Goal: Information Seeking & Learning: Learn about a topic

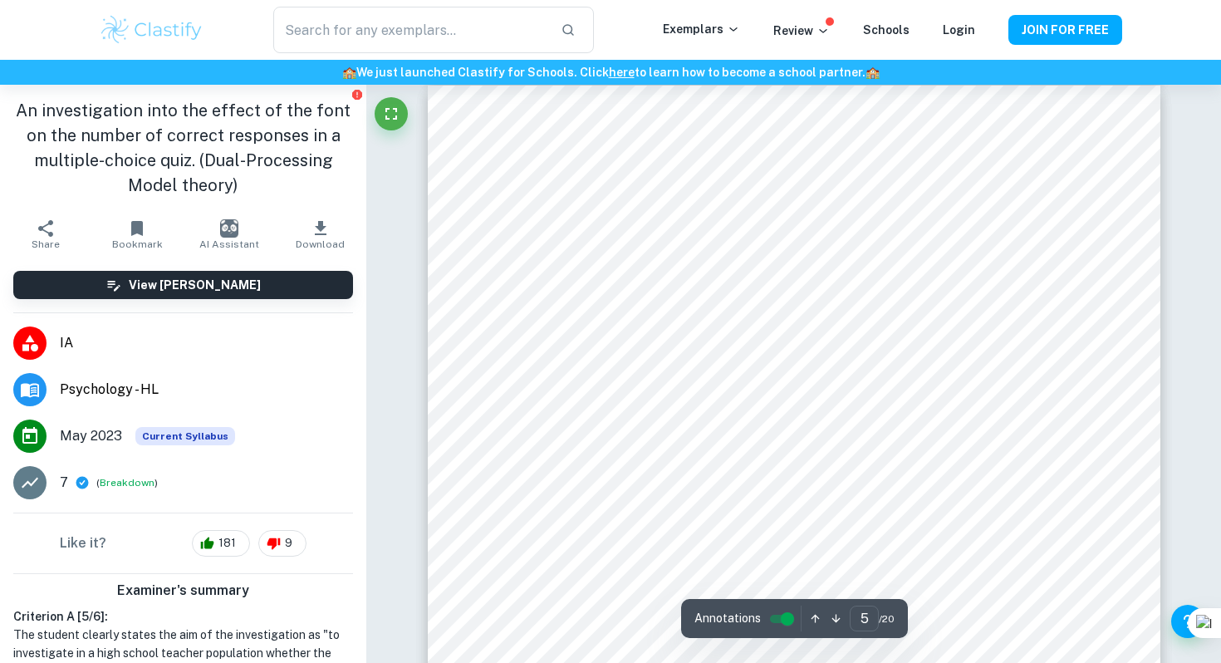
scroll to position [3977, 0]
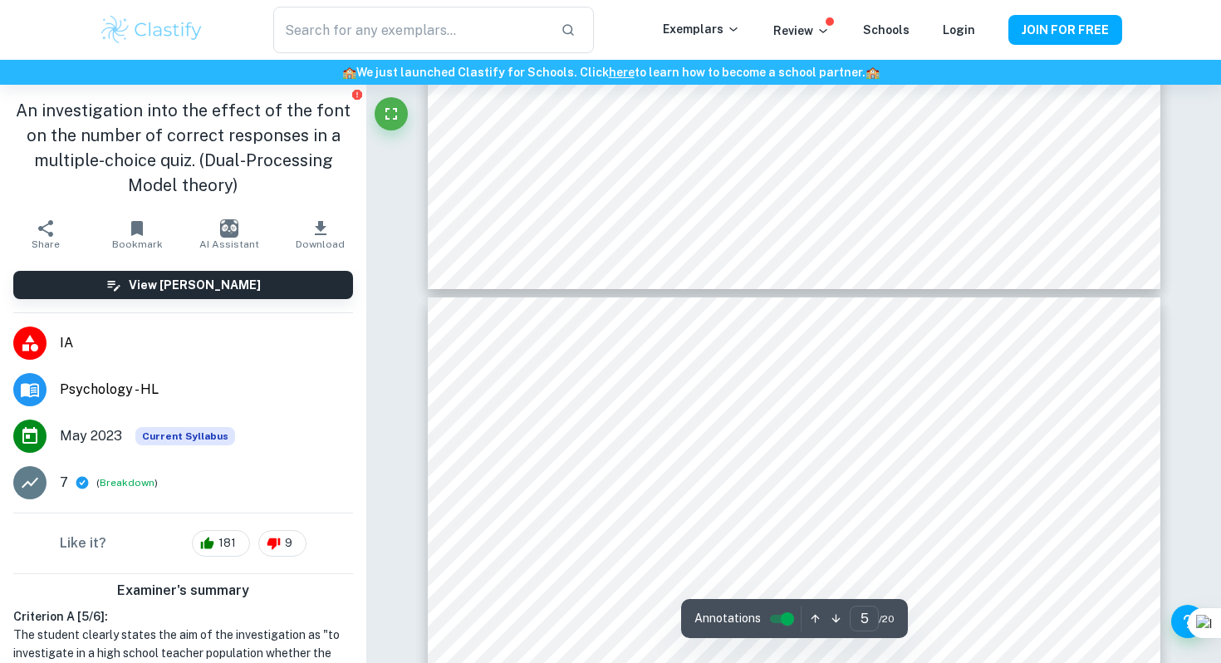
type input "4"
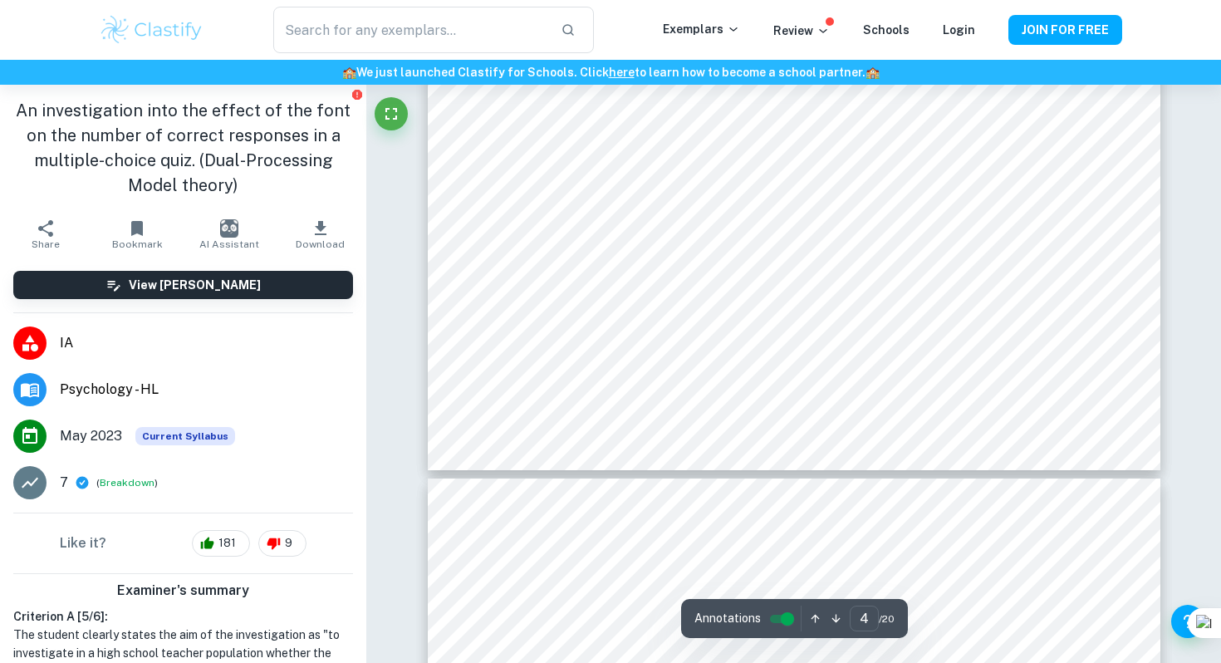
scroll to position [3683, 0]
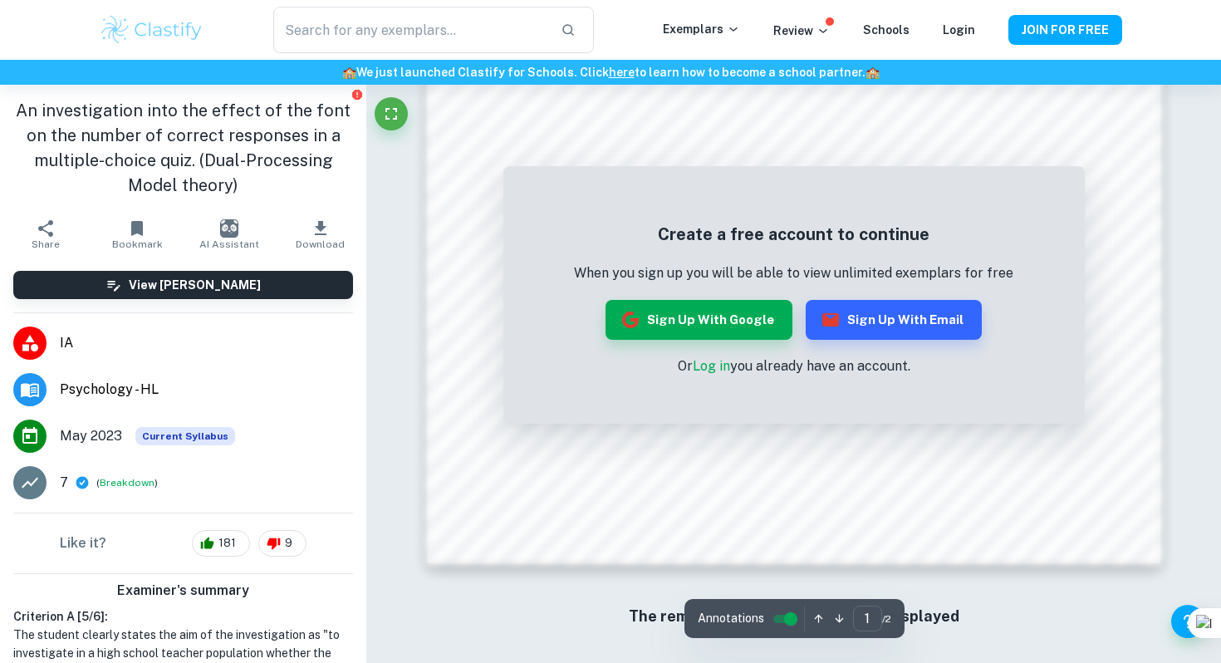
scroll to position [1457, 0]
